Goal: Register for event/course

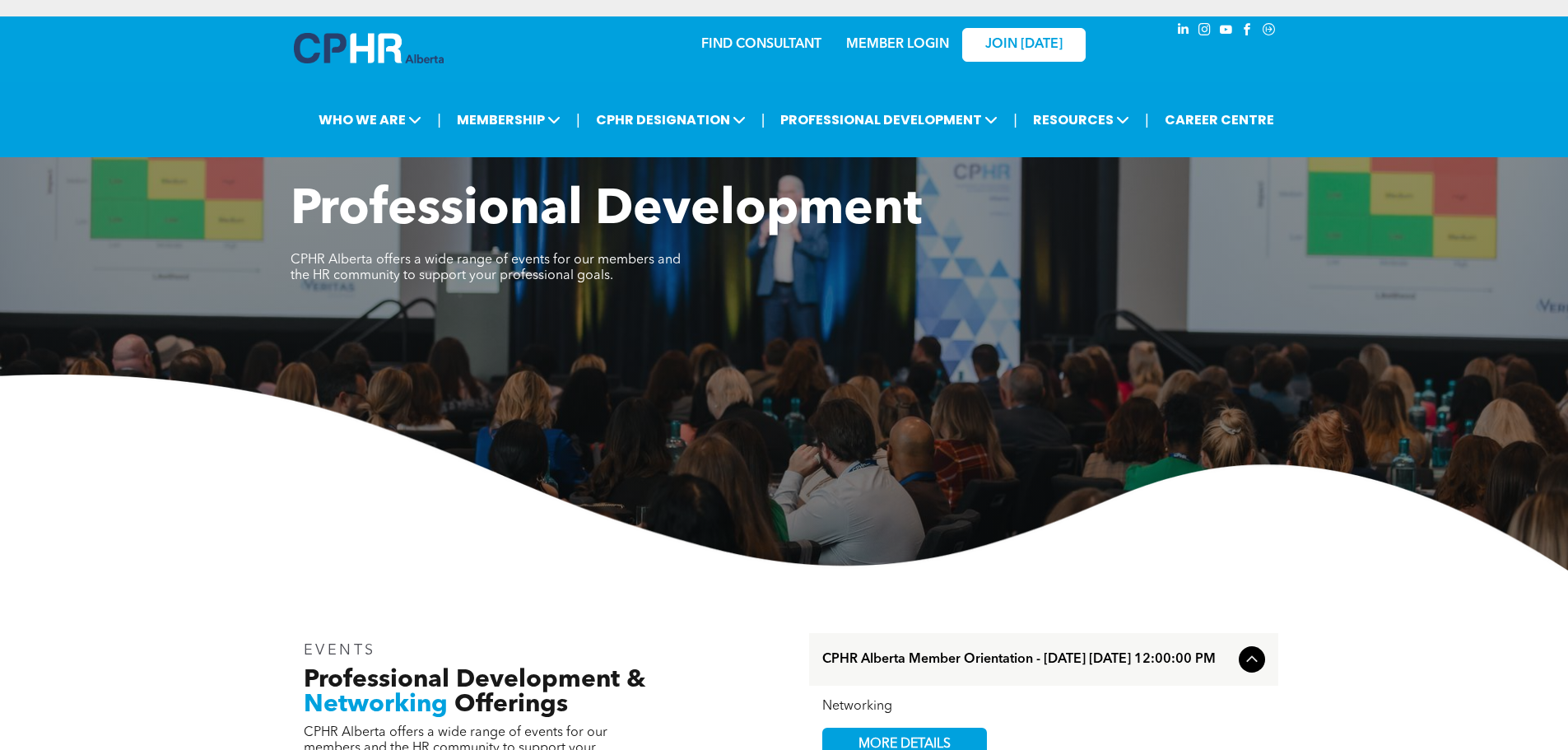
scroll to position [329, 0]
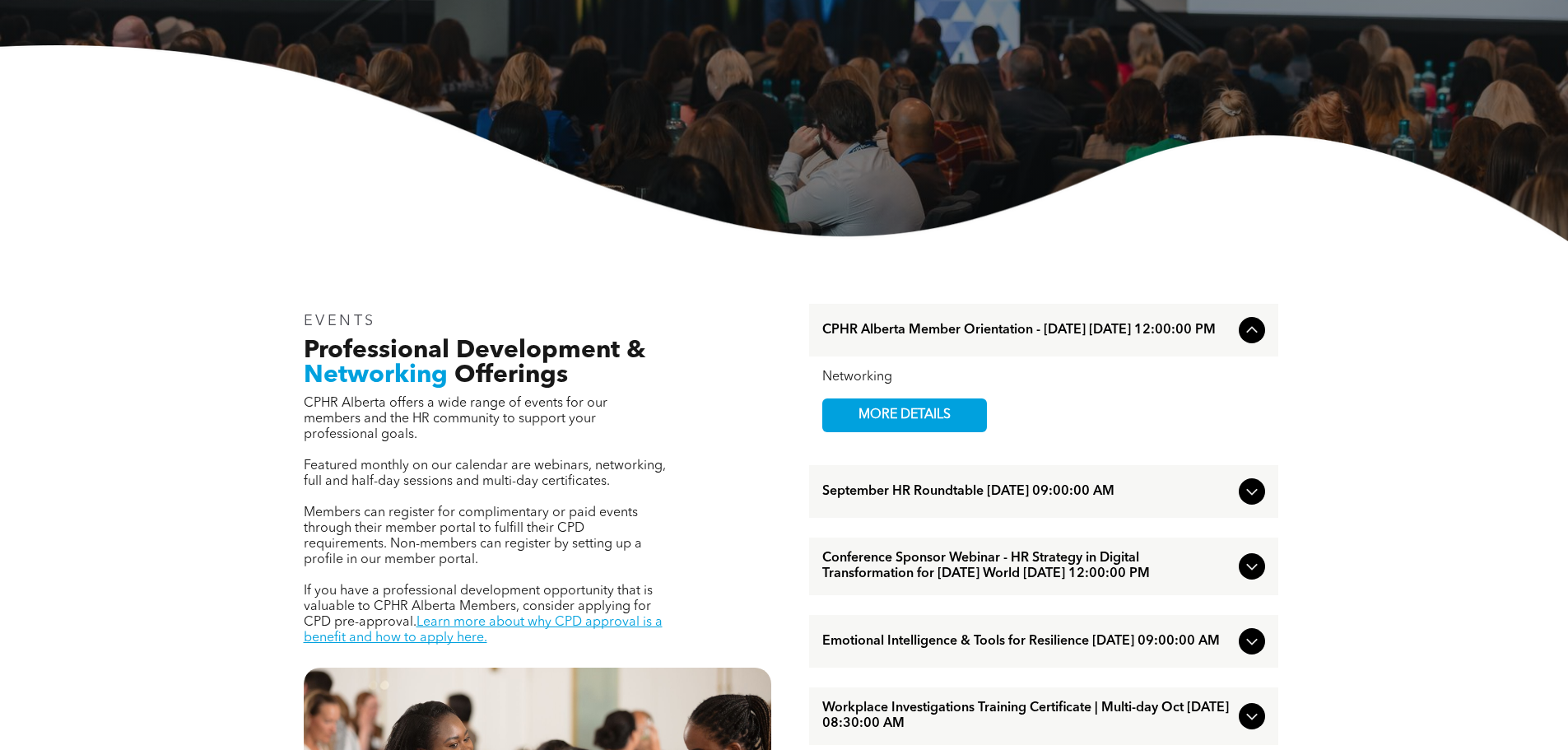
click at [902, 417] on span "MORE DETAILS" at bounding box center [904, 415] width 130 height 32
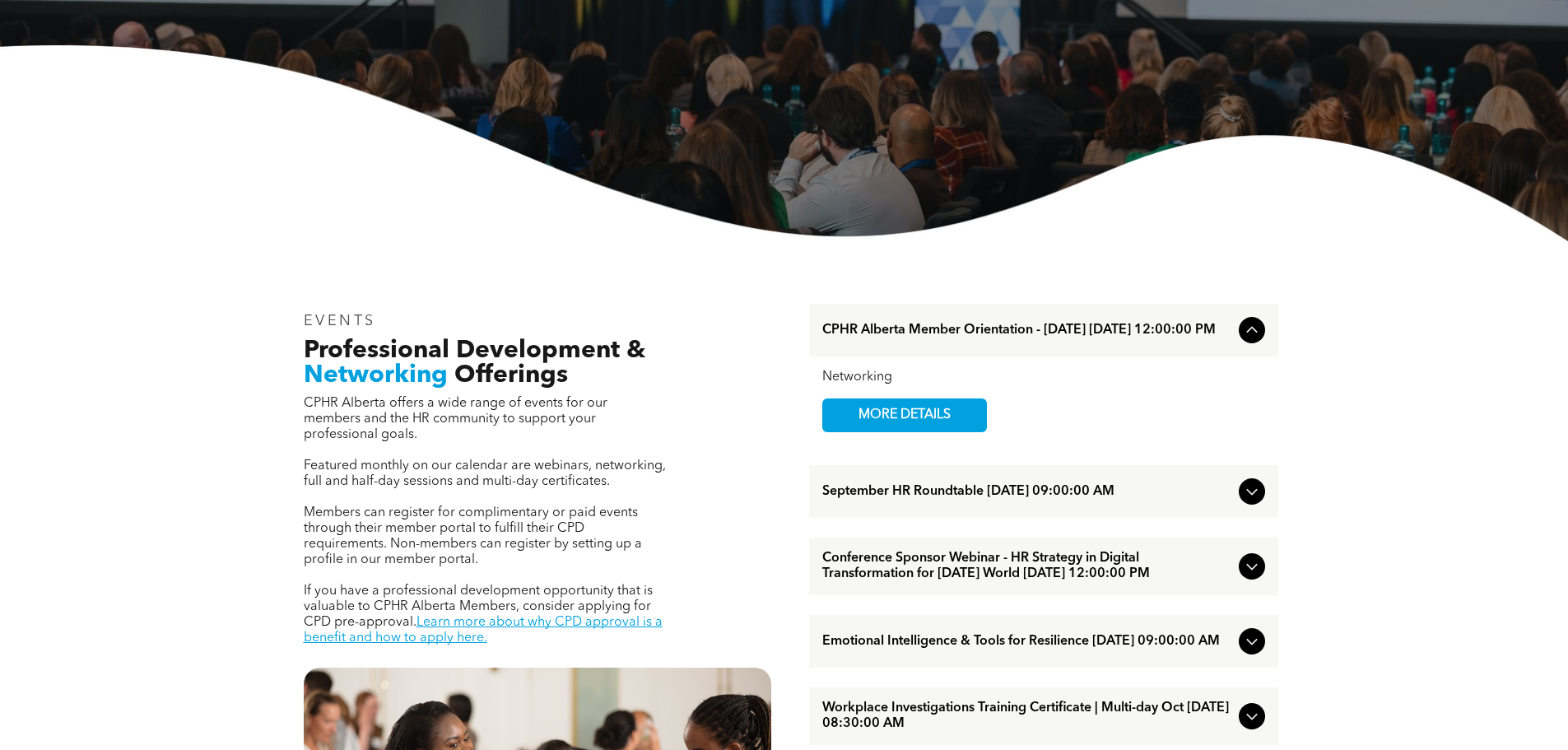
scroll to position [412, 0]
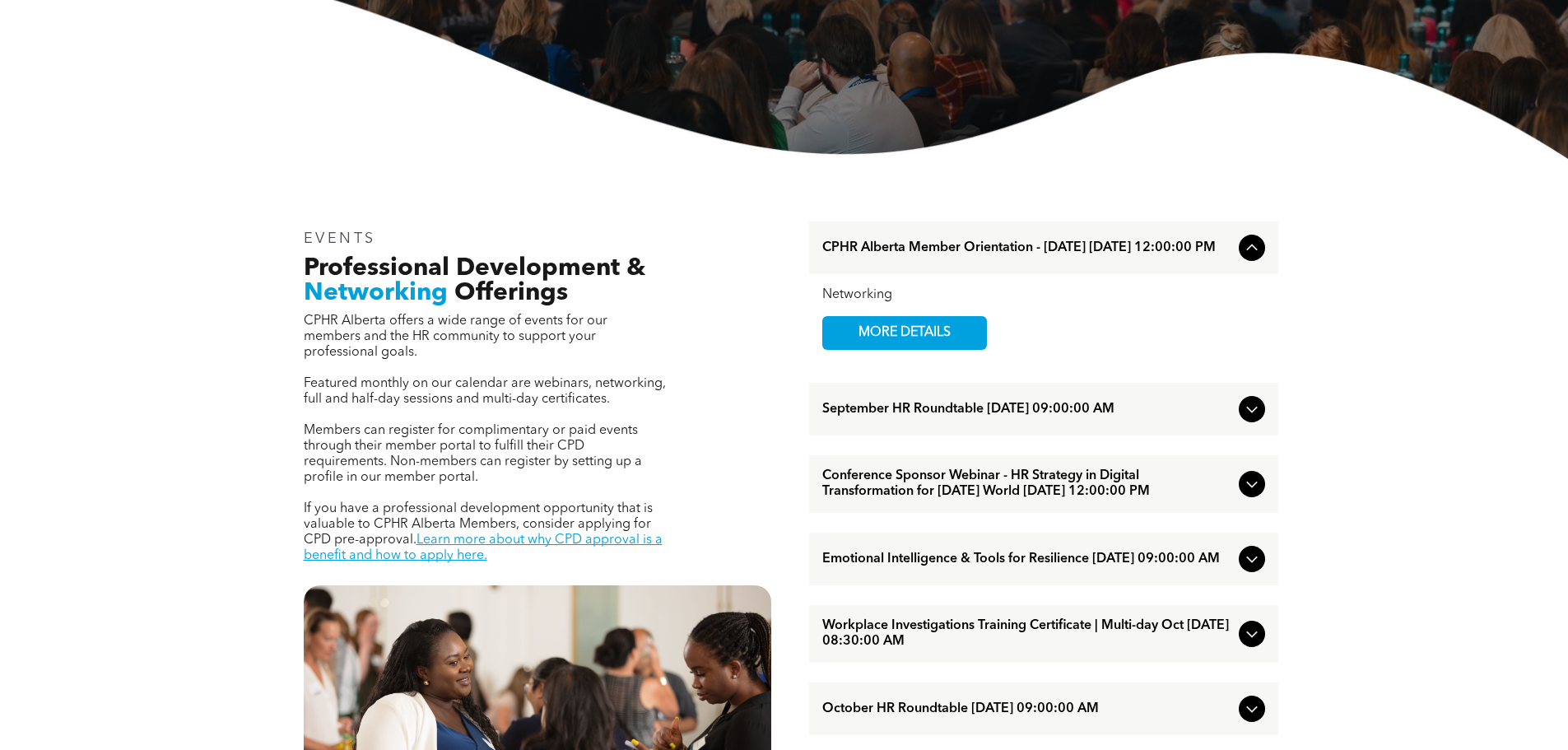
click at [931, 412] on span "September HR Roundtable [DATE] 09:00:00 AM" at bounding box center [1027, 409] width 410 height 15
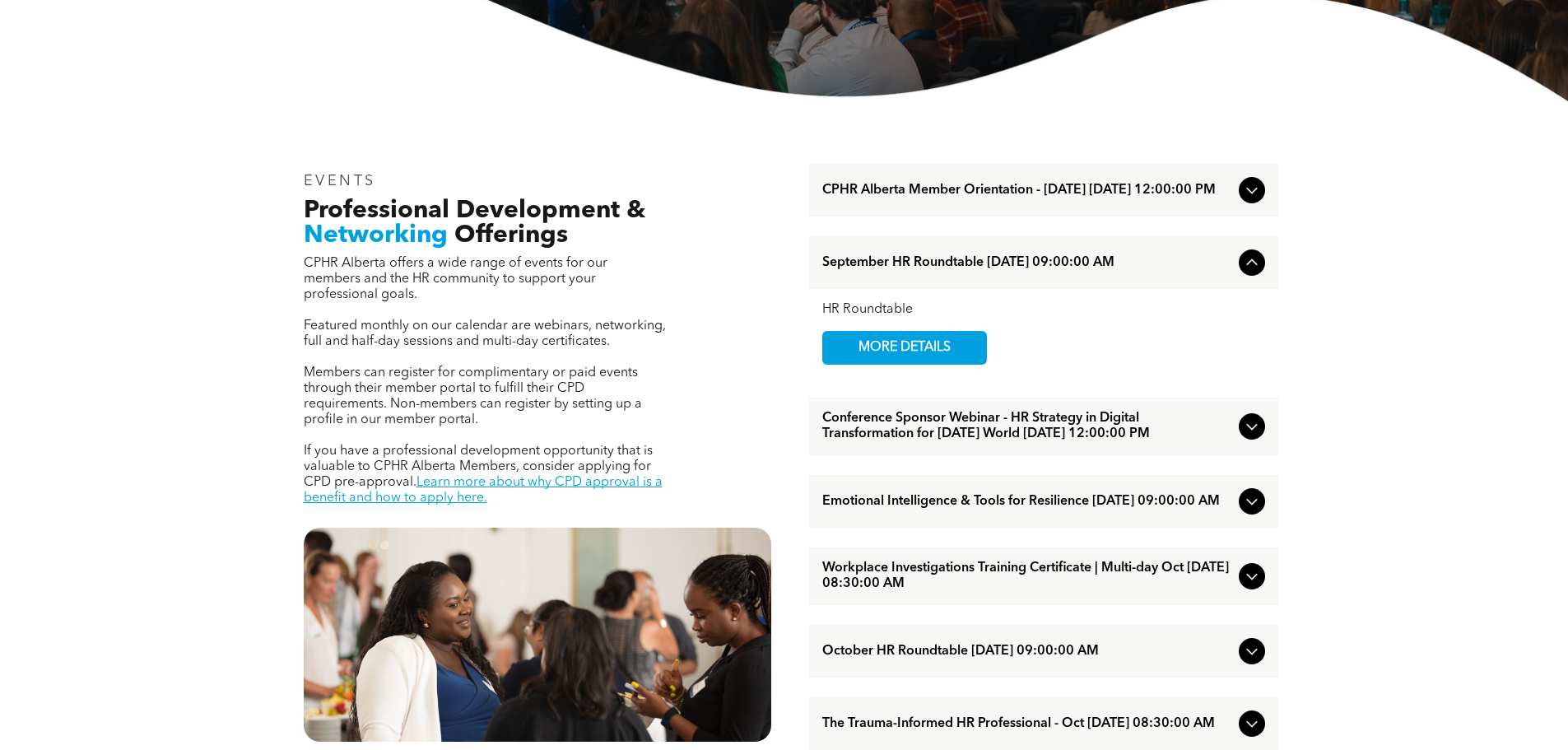
scroll to position [494, 0]
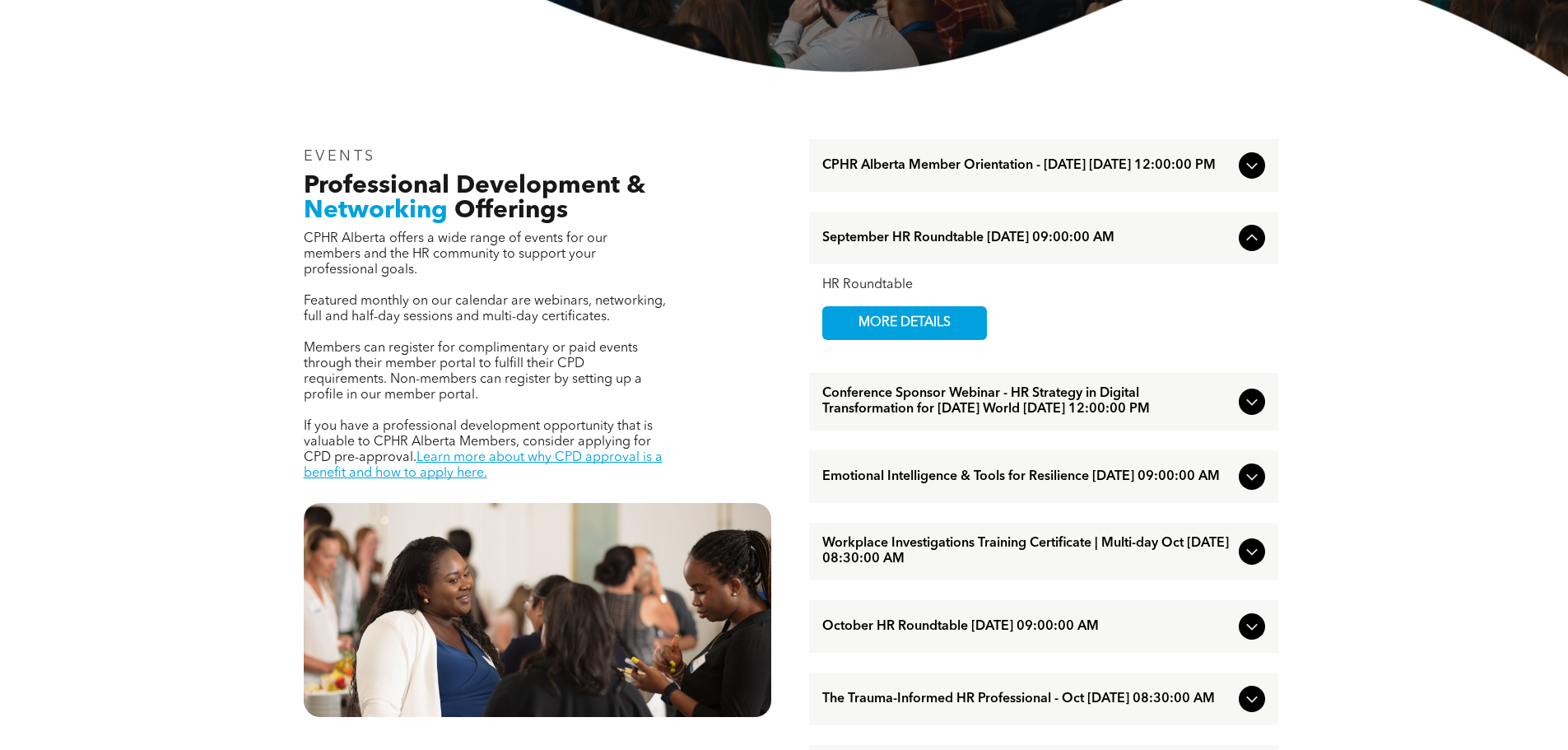
click at [924, 322] on span "MORE DETAILS" at bounding box center [904, 322] width 130 height 32
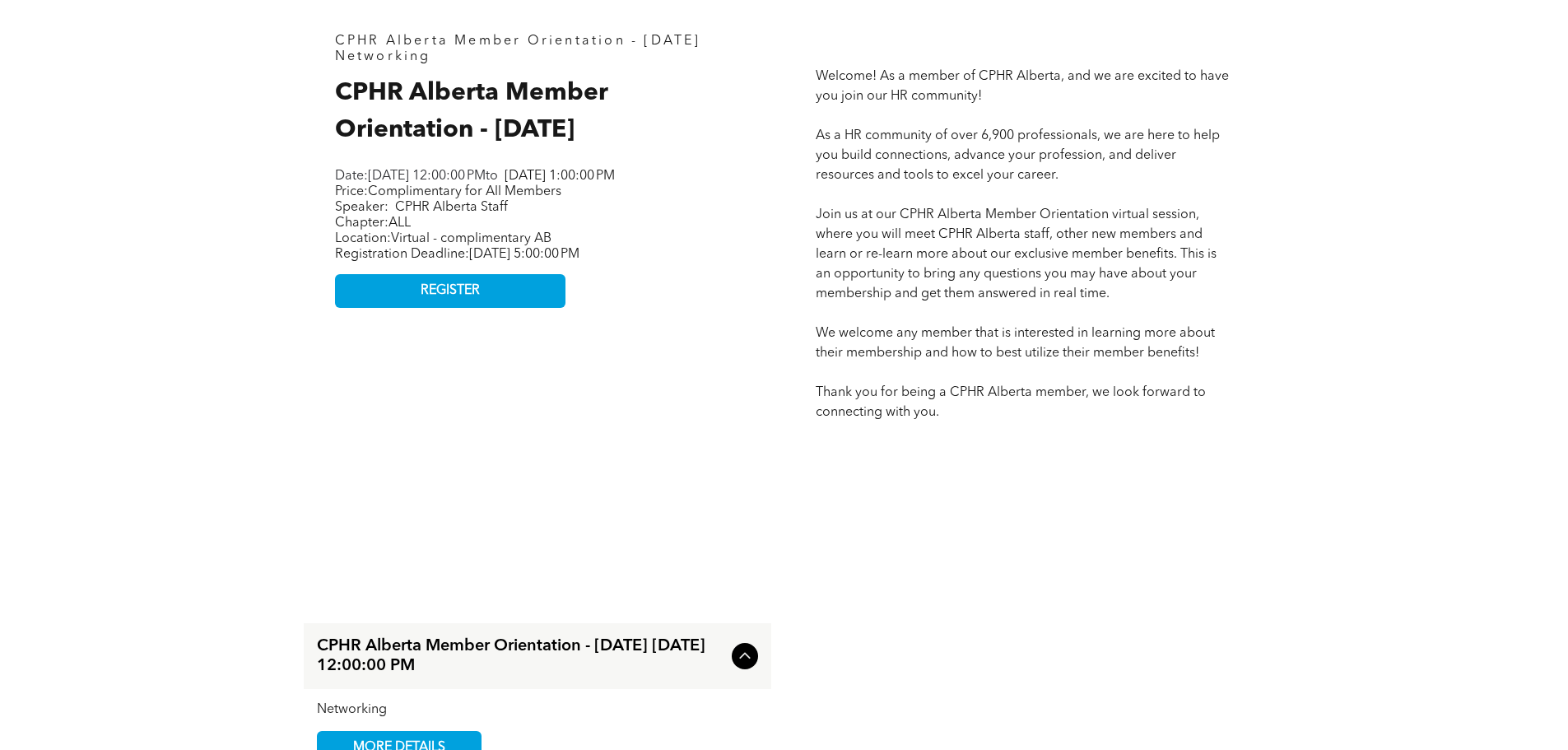
scroll to position [741, 0]
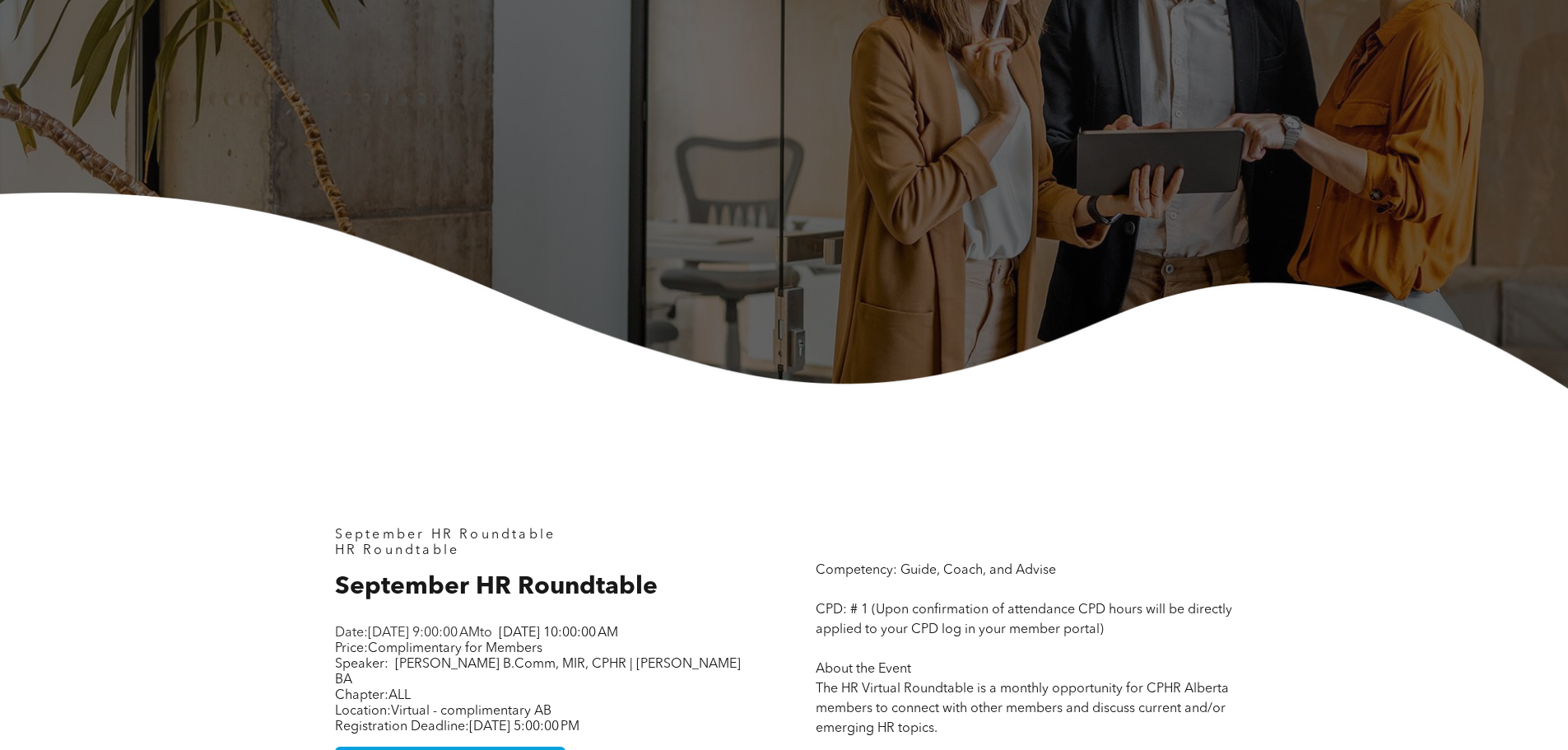
scroll to position [659, 0]
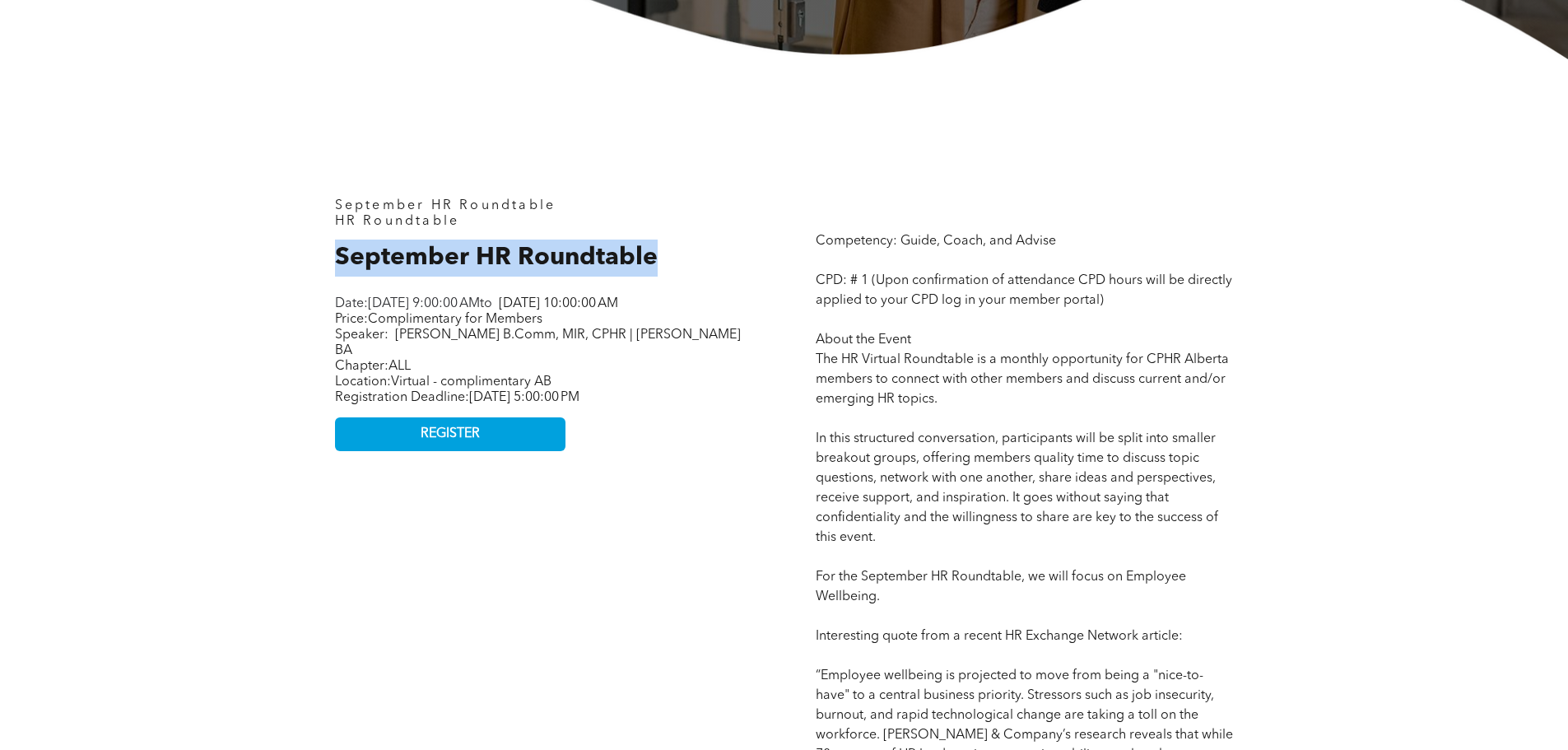
drag, startPoint x: 659, startPoint y: 256, endPoint x: 325, endPoint y: 260, distance: 334.0
copy span "September HR Roundtable"
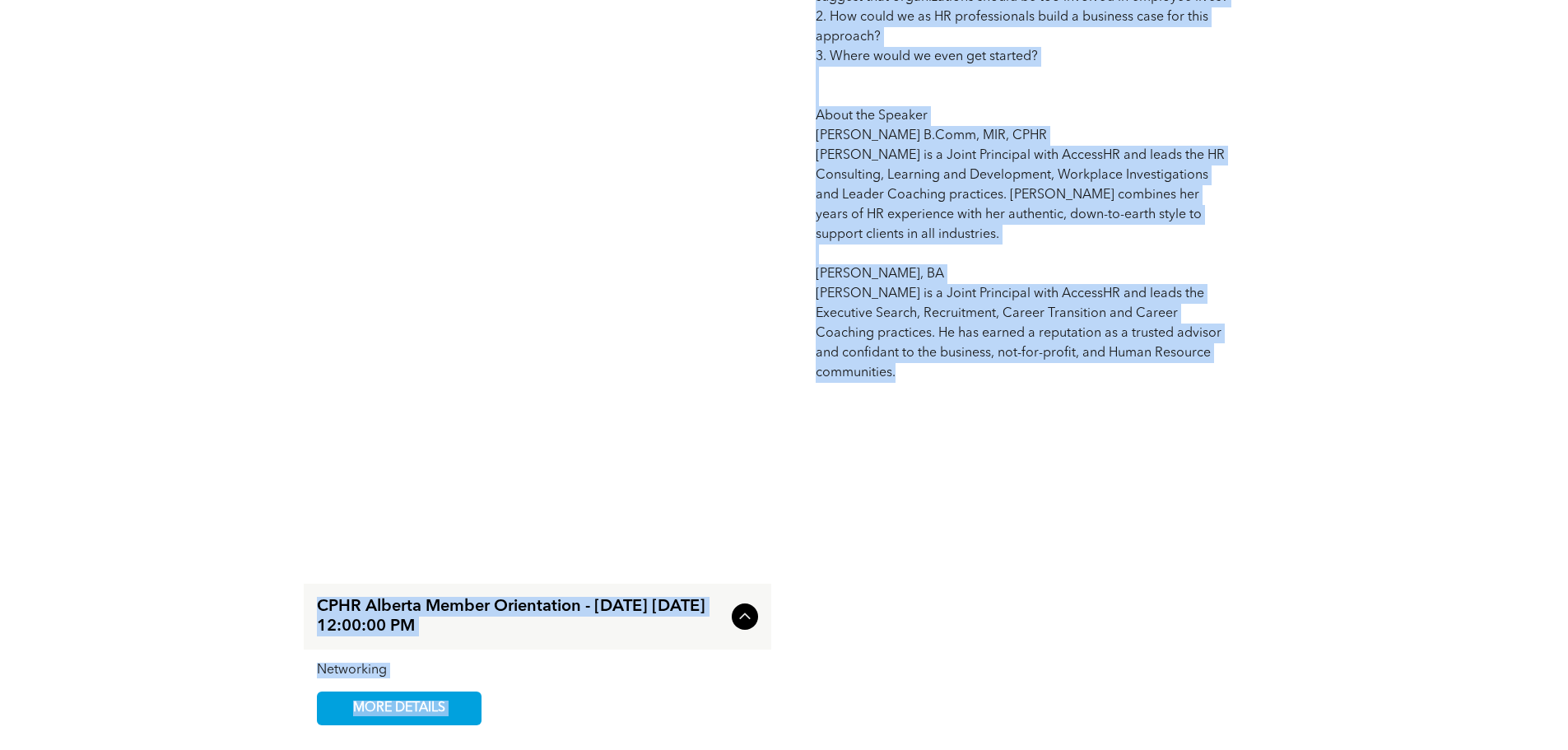
scroll to position [2353, 0]
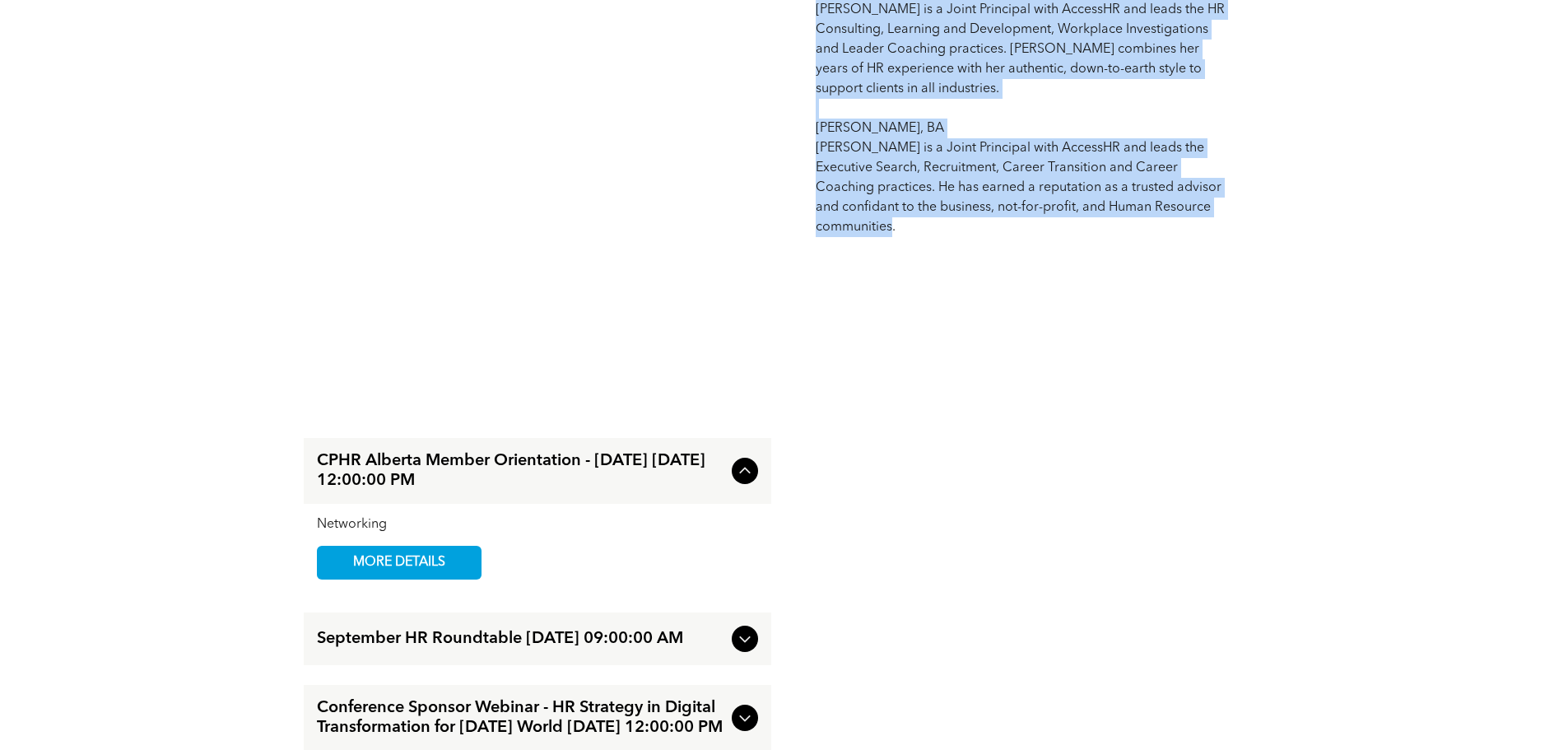
drag, startPoint x: 817, startPoint y: 195, endPoint x: 972, endPoint y: 226, distance: 158.1
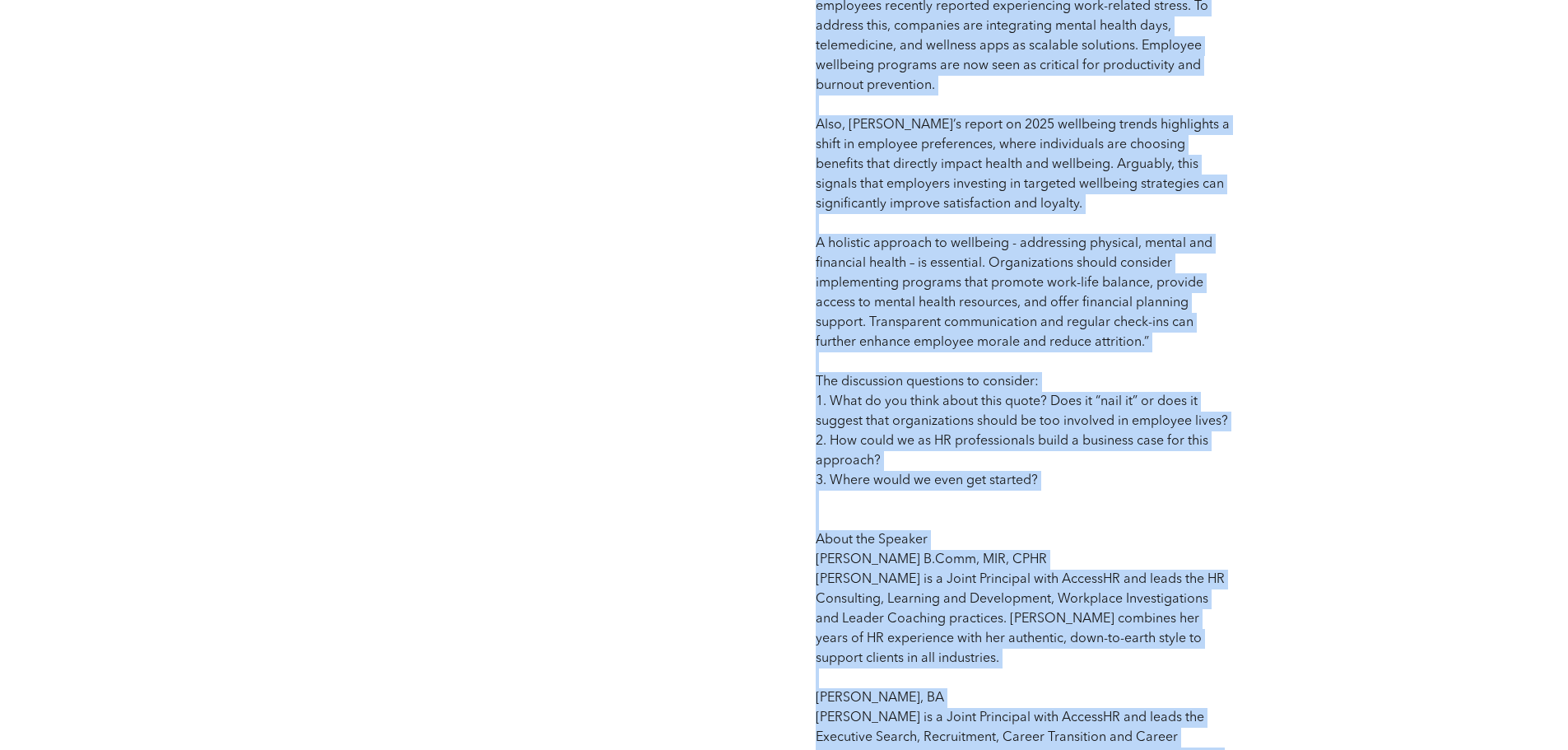
scroll to position [1776, 0]
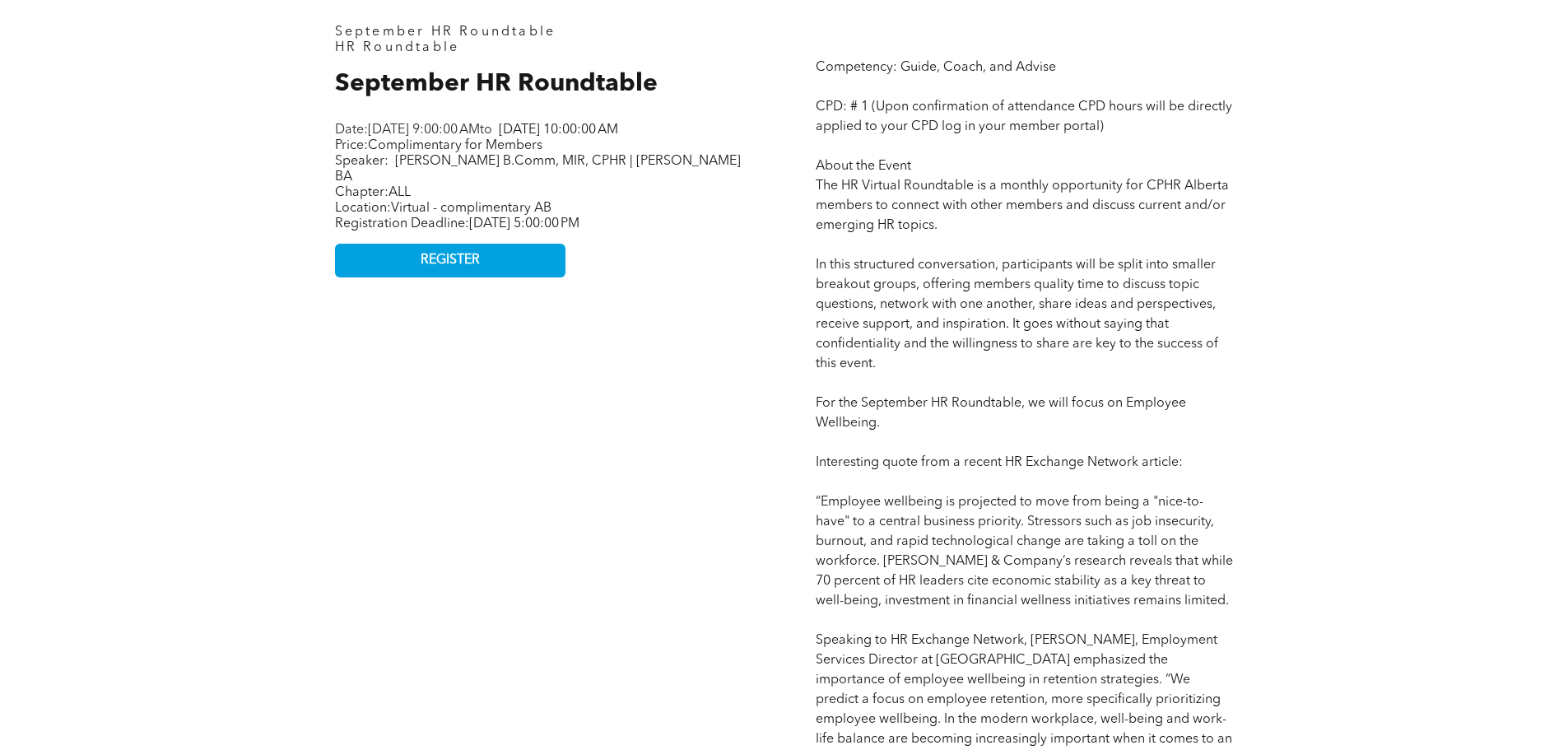
scroll to position [871, 0]
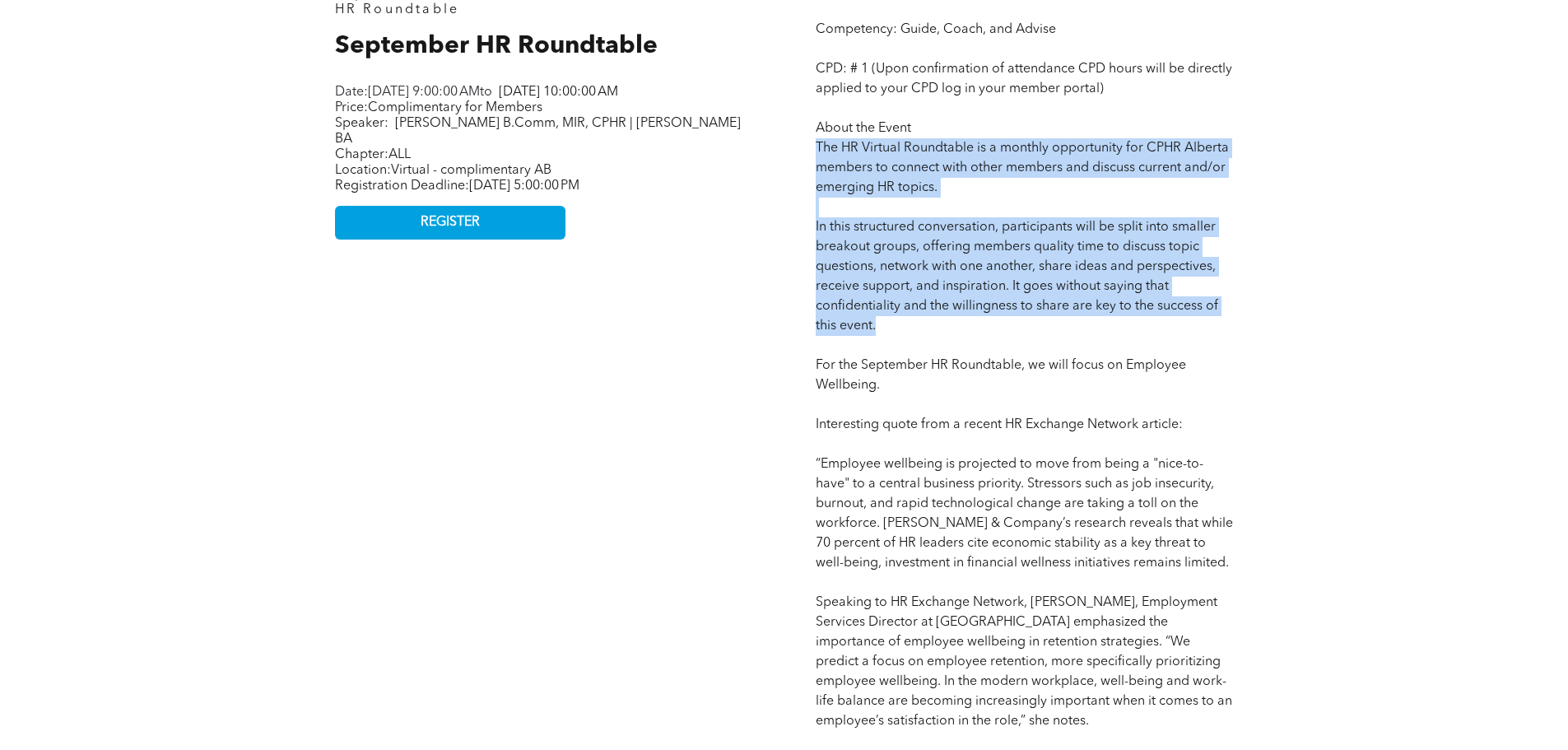
drag, startPoint x: 816, startPoint y: 149, endPoint x: 950, endPoint y: 326, distance: 222.0
copy span "The HR Virtual Roundtable is a monthly opportunity for CPHR Alberta members to …"
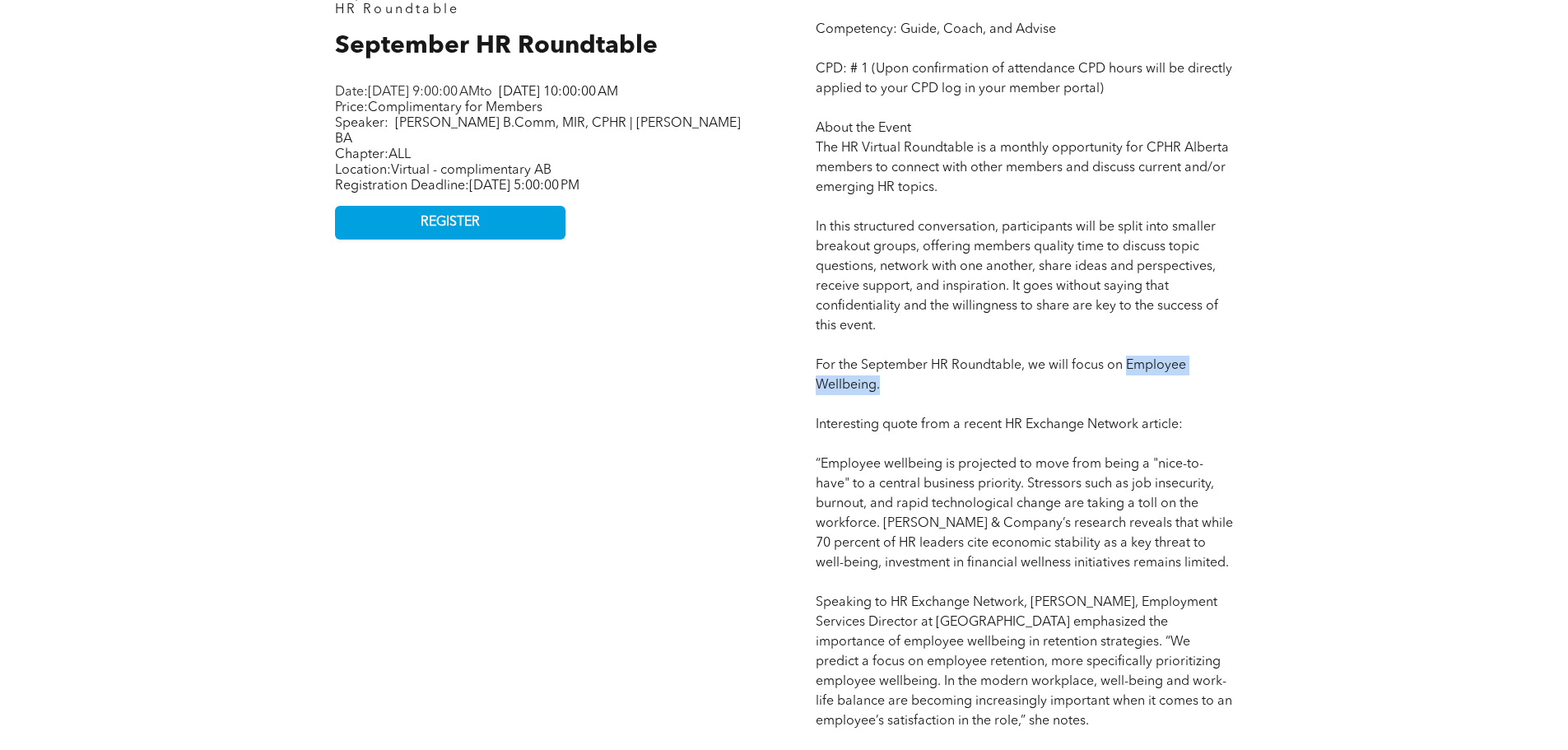
drag, startPoint x: 1156, startPoint y: 384, endPoint x: 1129, endPoint y: 369, distance: 30.9
copy span "Employee Wellbeing."
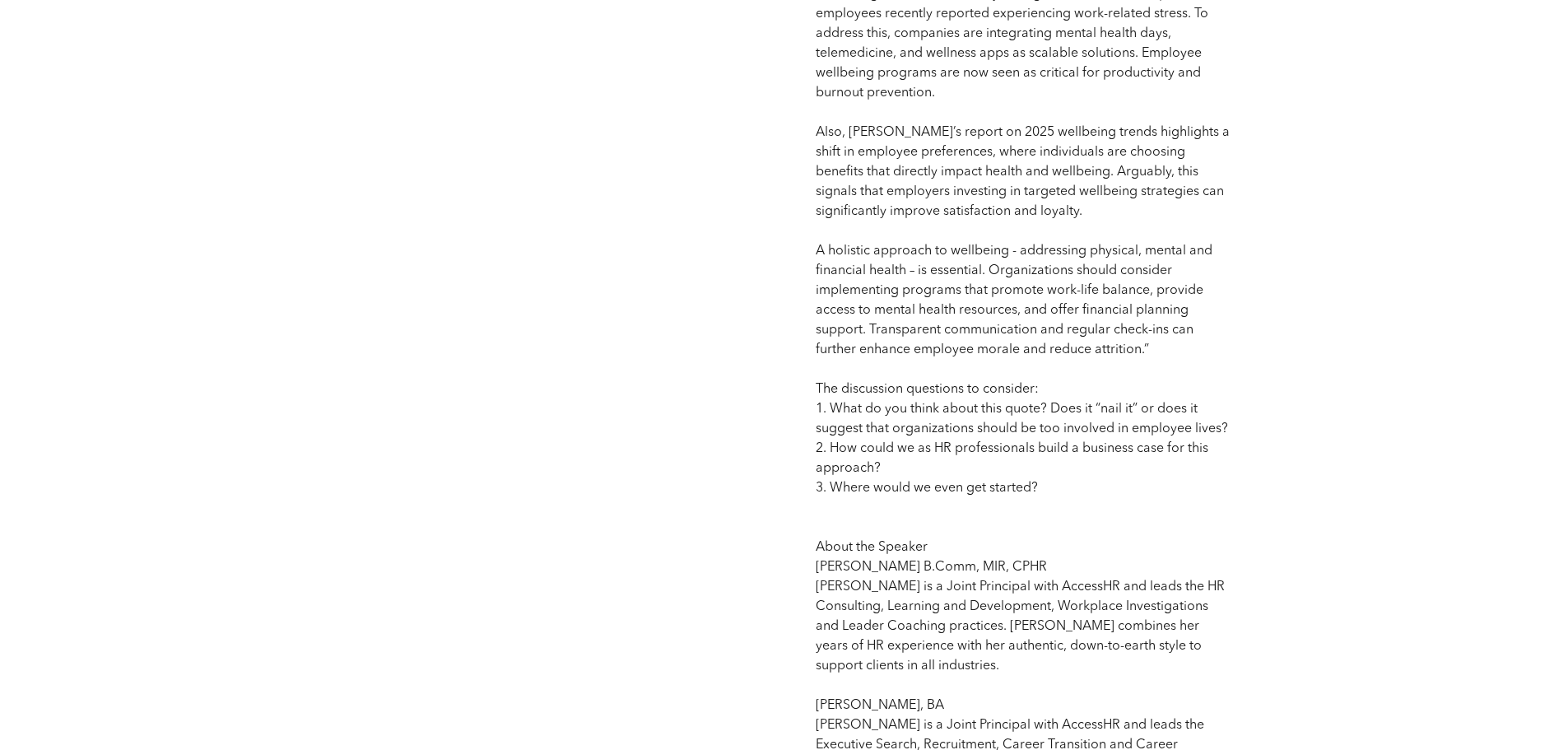
scroll to position [1776, 0]
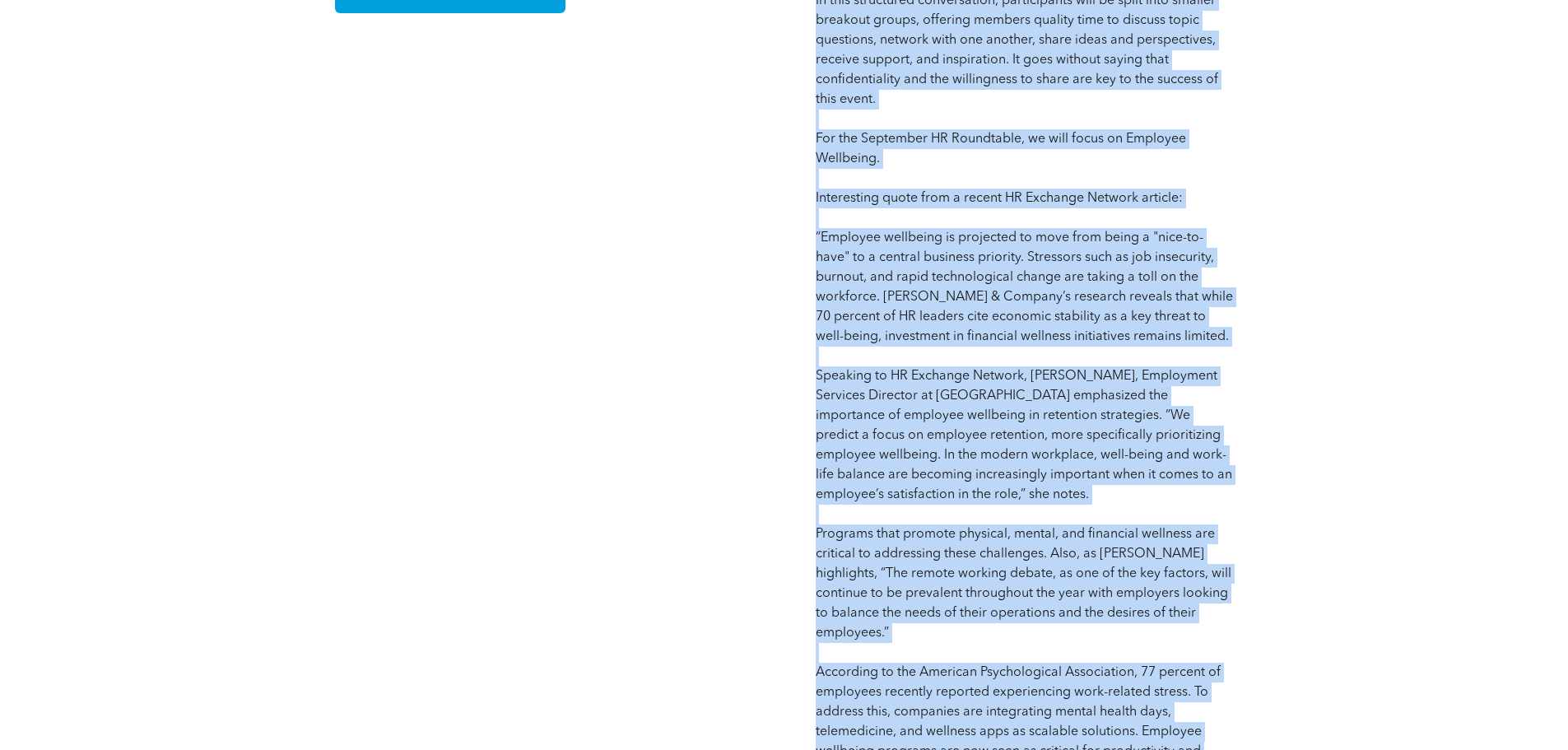
scroll to position [976, 0]
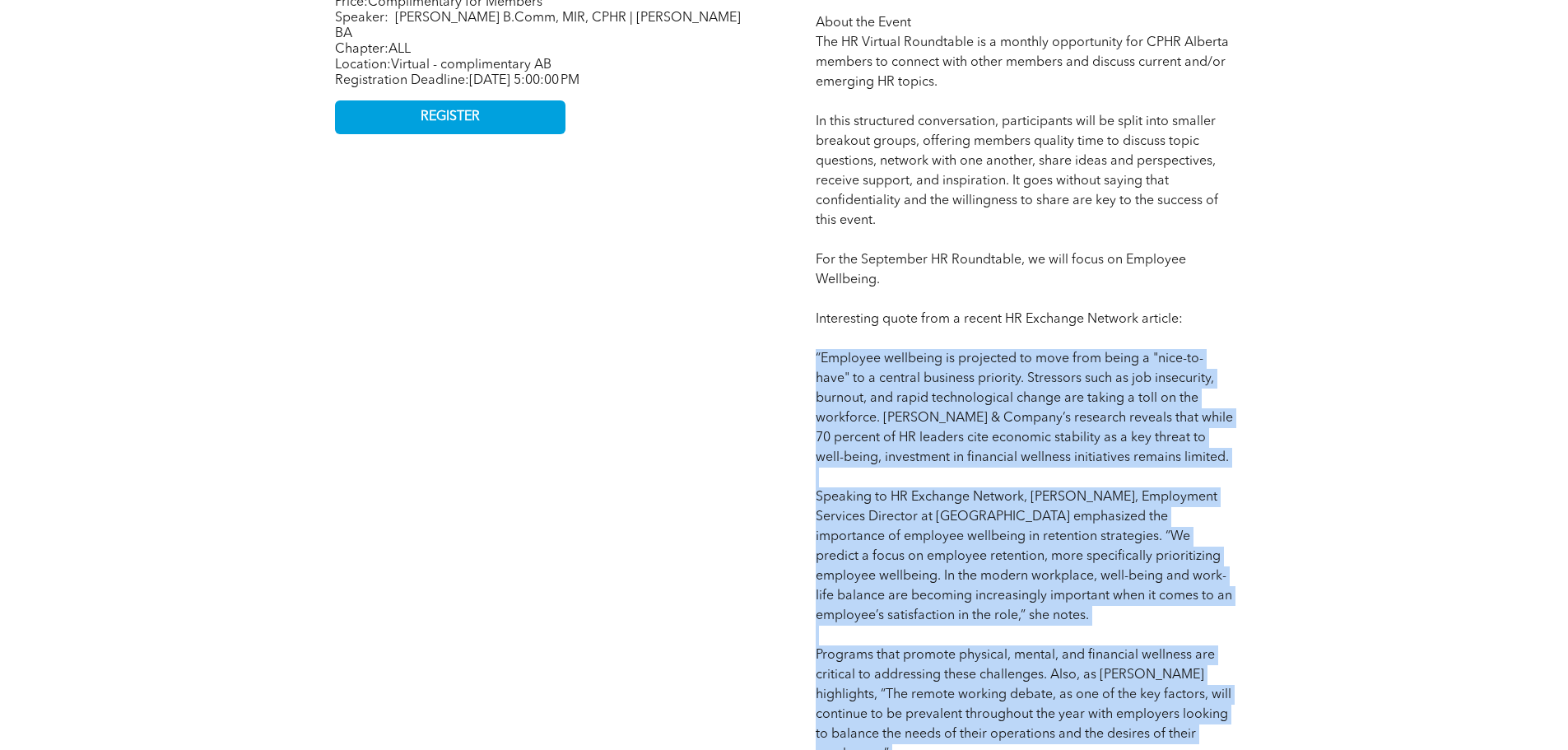
drag, startPoint x: 1052, startPoint y: 659, endPoint x: 815, endPoint y: 364, distance: 378.4
click at [816, 364] on p "Competency: Guide, Coach, and Advise CPD: # 1 (Upon confirmation of attendance …" at bounding box center [1025, 764] width 418 height 1700
copy span "“Employee wellbeing is projected to move from being a "nice-to-have" to a centr…"
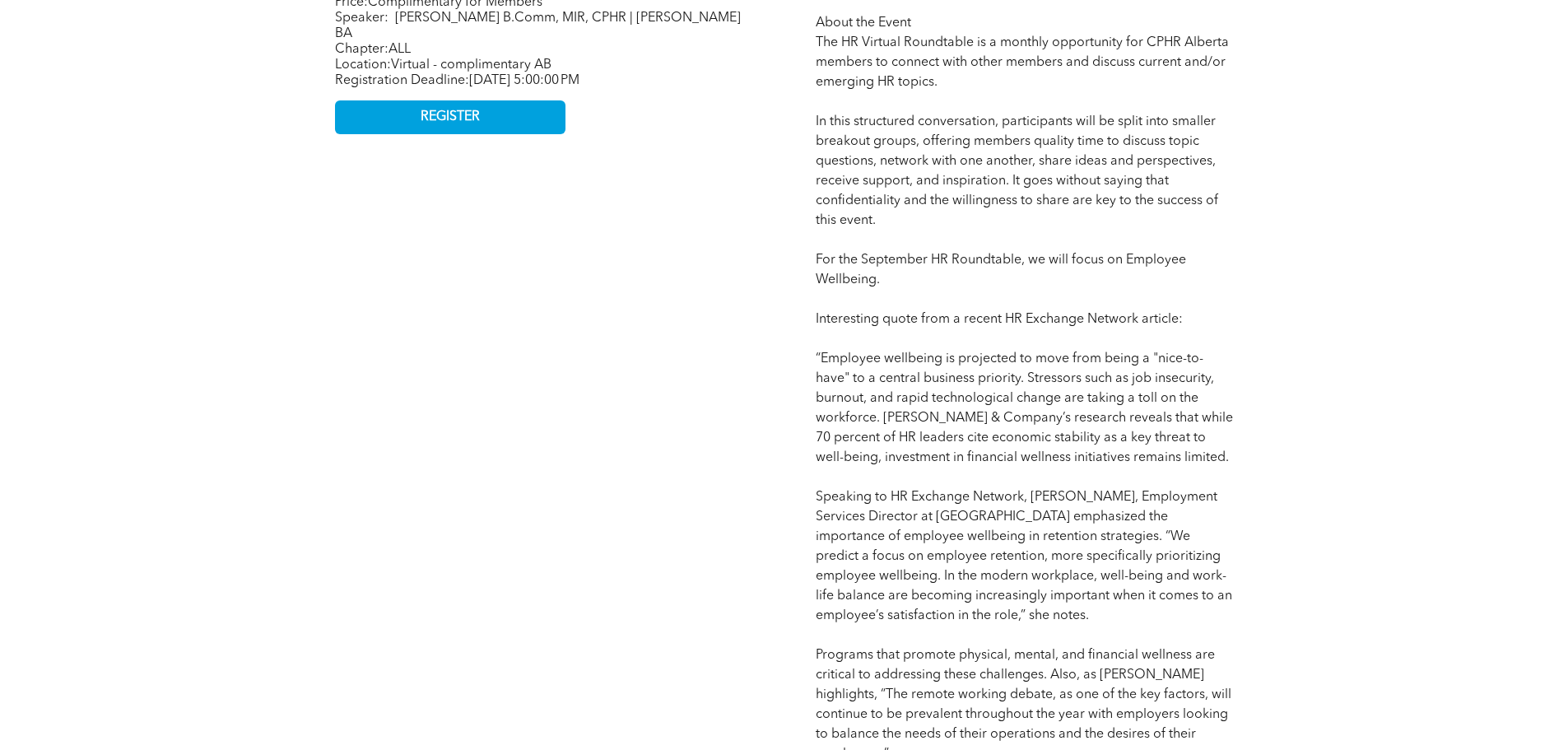
click at [1034, 323] on span "Competency: Guide, Coach, and Advise CPD: # 1 (Upon confirmation of attendance …" at bounding box center [1025, 764] width 418 height 1693
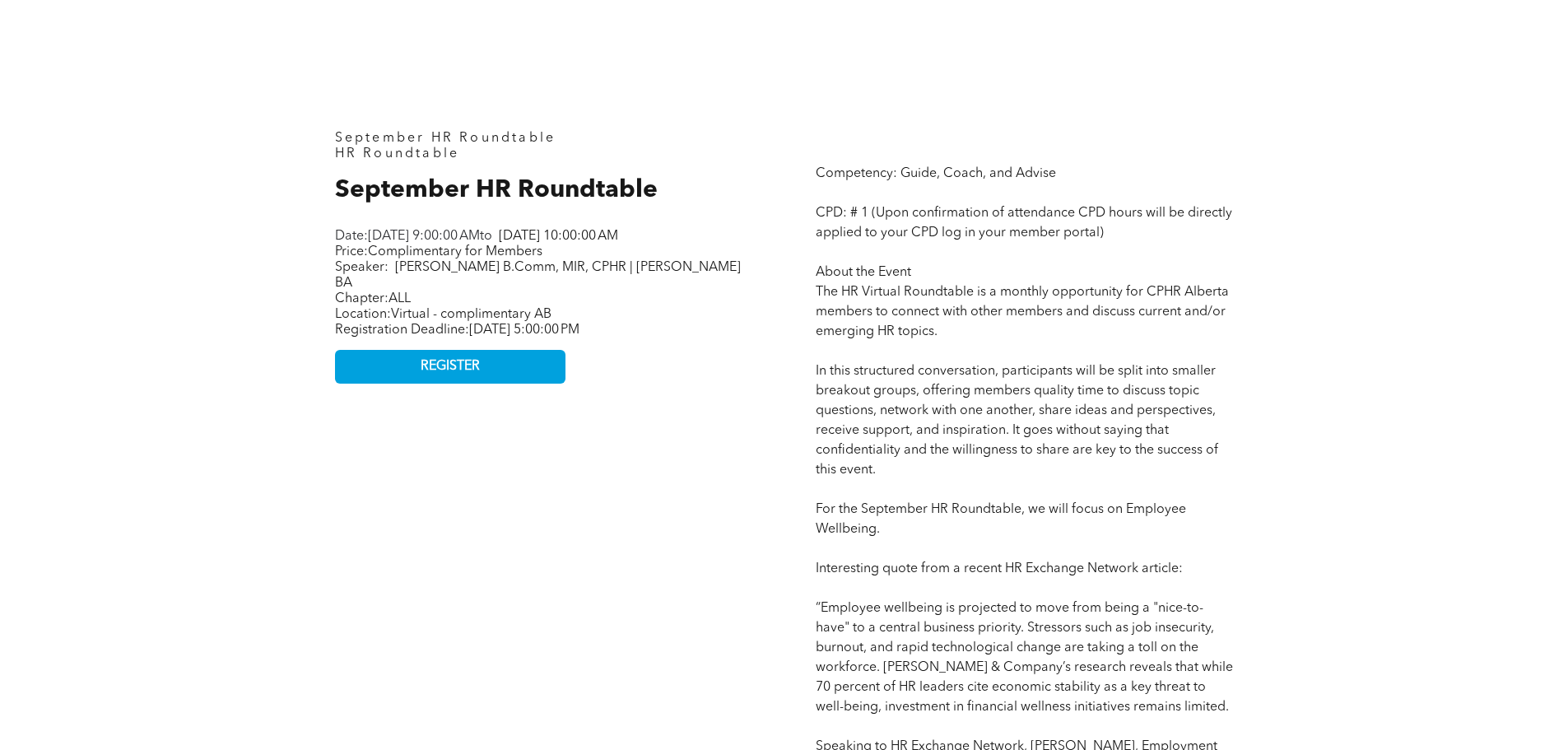
scroll to position [729, 0]
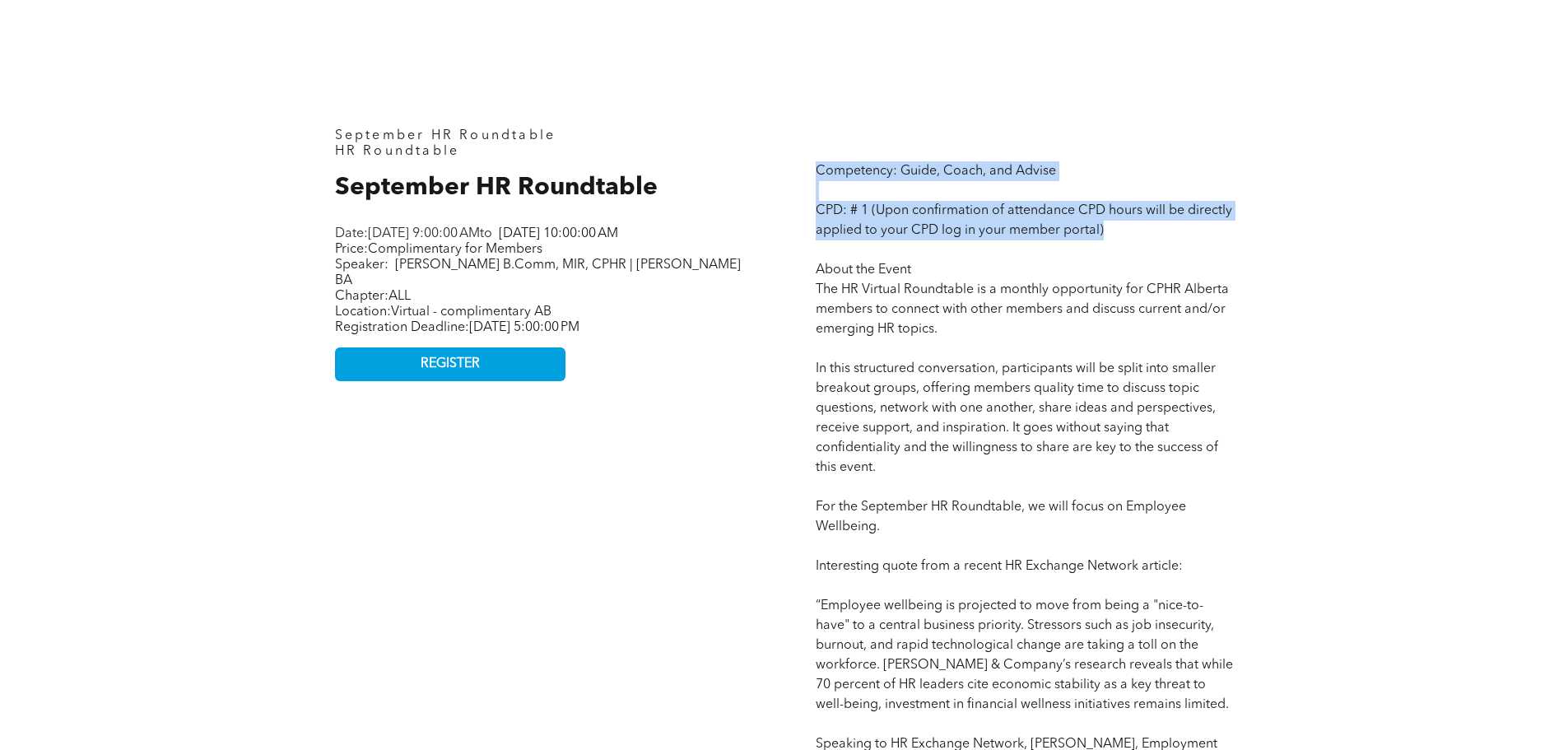
drag, startPoint x: 1075, startPoint y: 229, endPoint x: 811, endPoint y: 181, distance: 268.3
copy span "Competency: Guide, Coach, and Advise CPD: # 1 (Upon confirmation of attendance …"
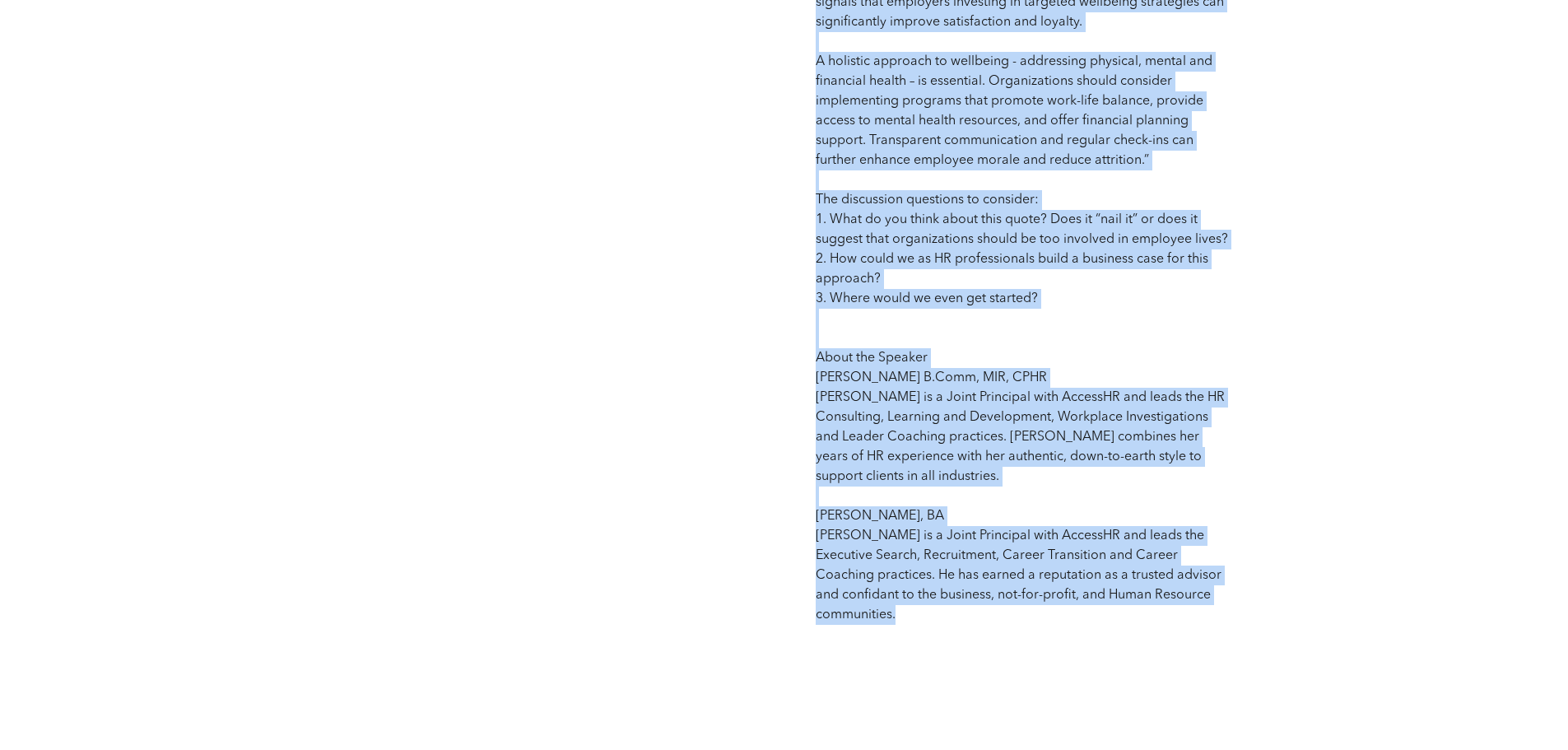
scroll to position [2170, 0]
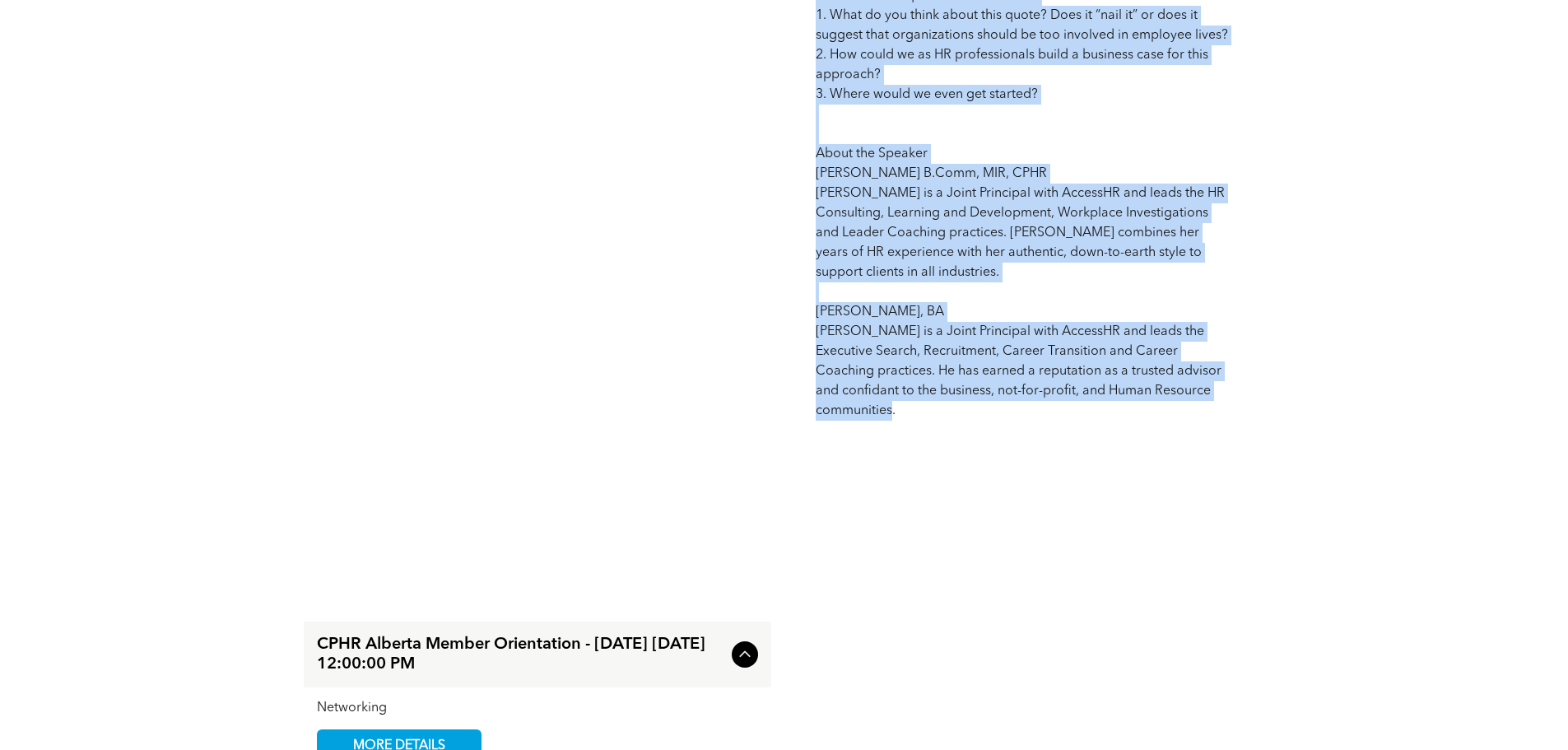
drag, startPoint x: 1130, startPoint y: 177, endPoint x: 1092, endPoint y: 402, distance: 228.2
copy span "Employee Wellbeing. Interesting quote from a recent HR Exchange Network article…"
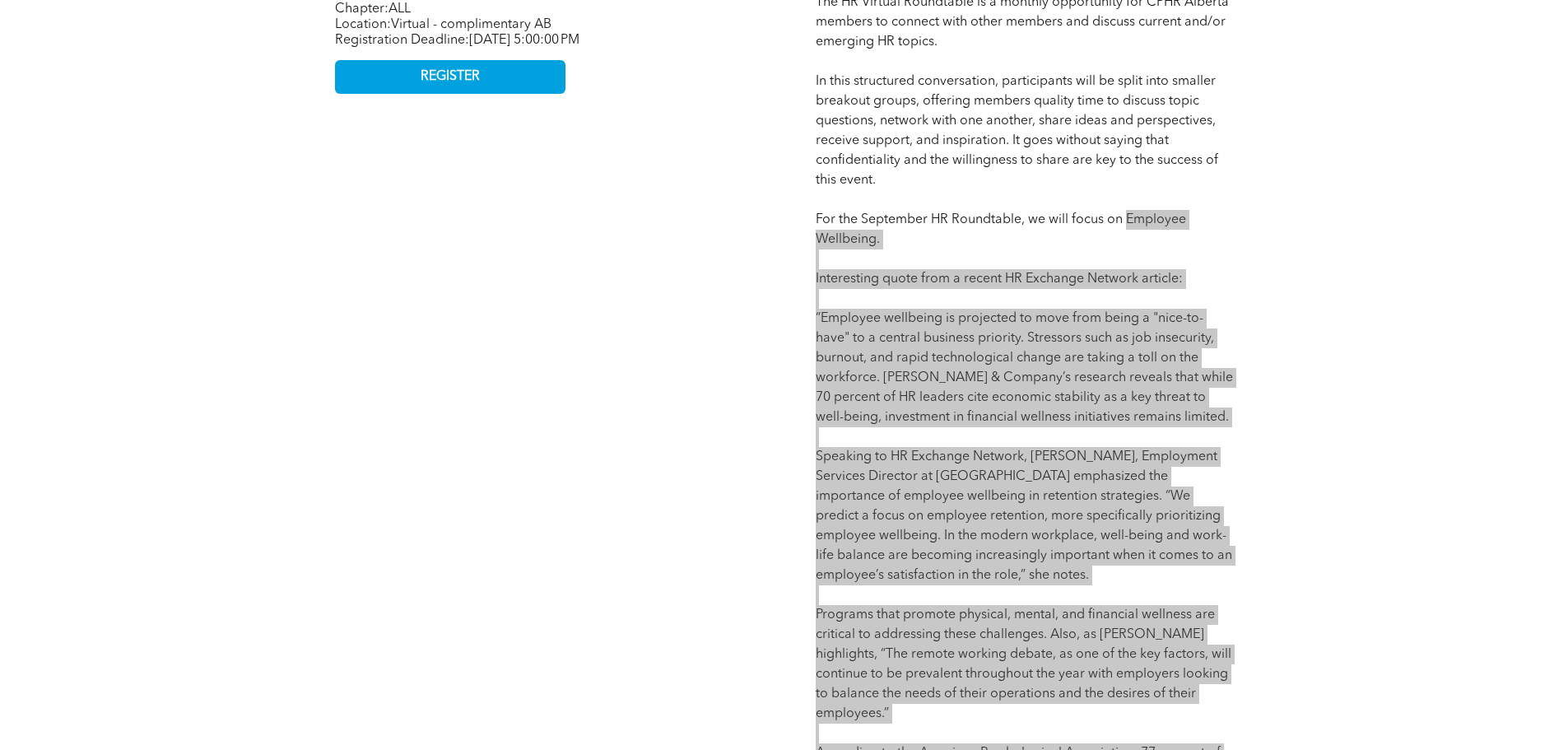
scroll to position [687, 0]
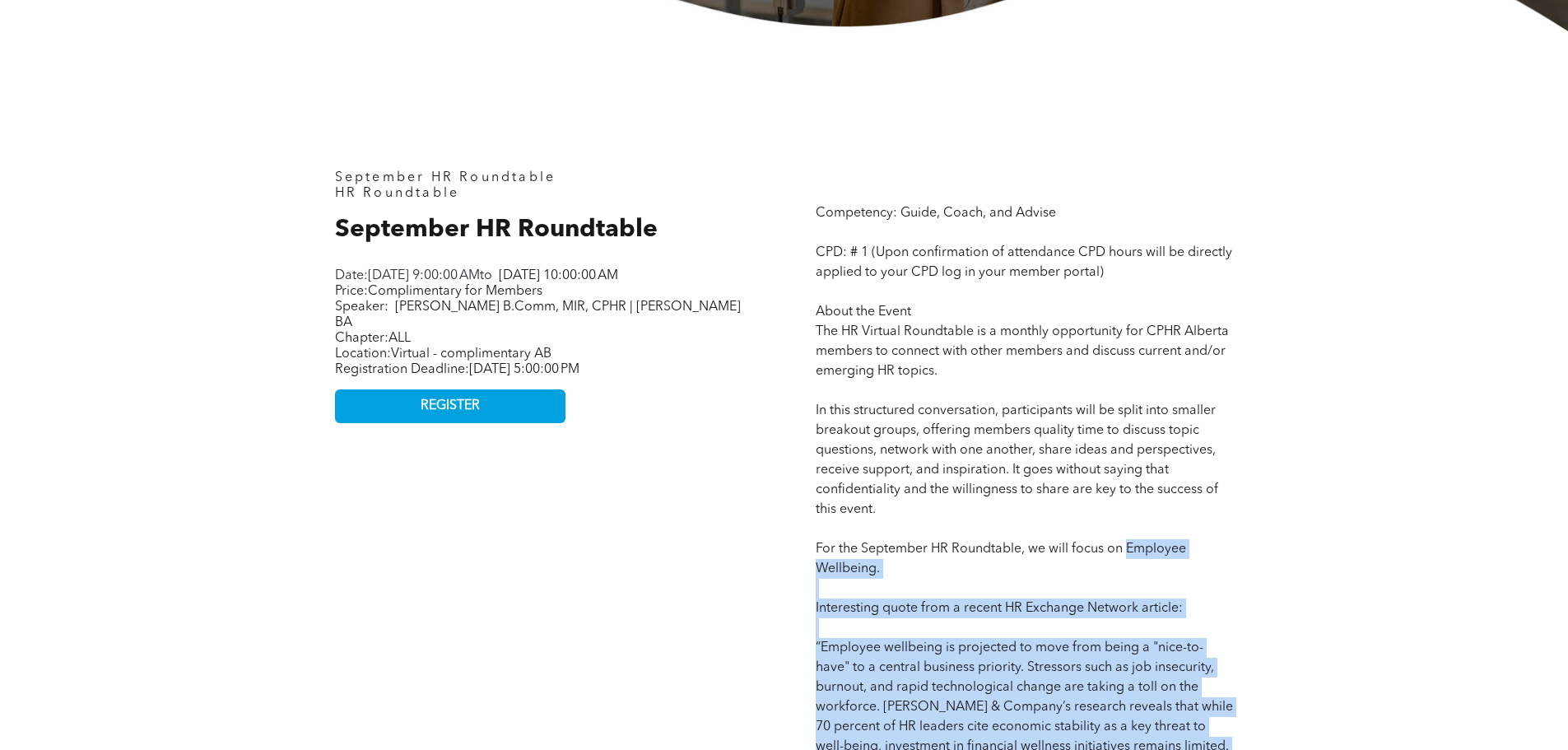
click at [507, 407] on link "REGISTER" at bounding box center [450, 406] width 231 height 34
